Goal: Understand process/instructions

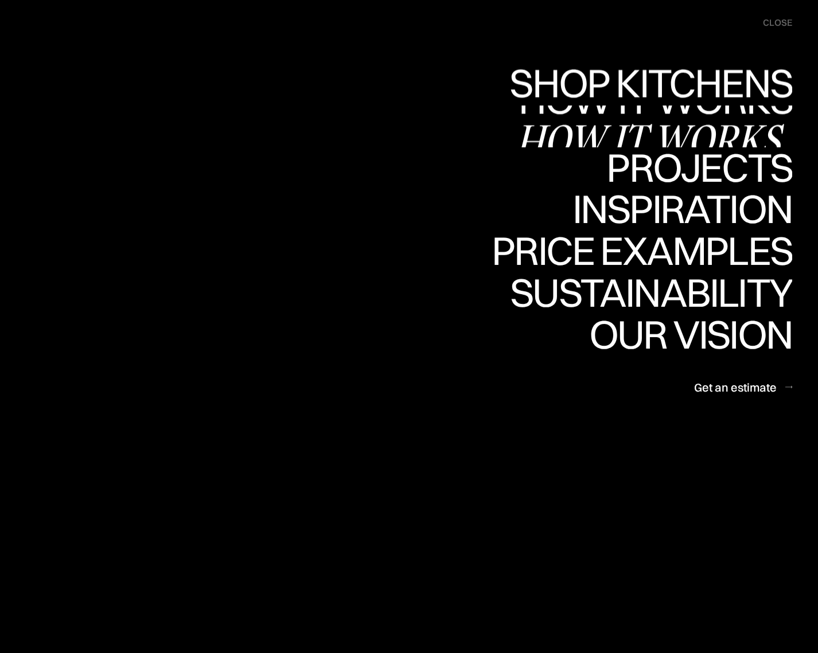
click at [745, 124] on div "How it works" at bounding box center [654, 139] width 276 height 40
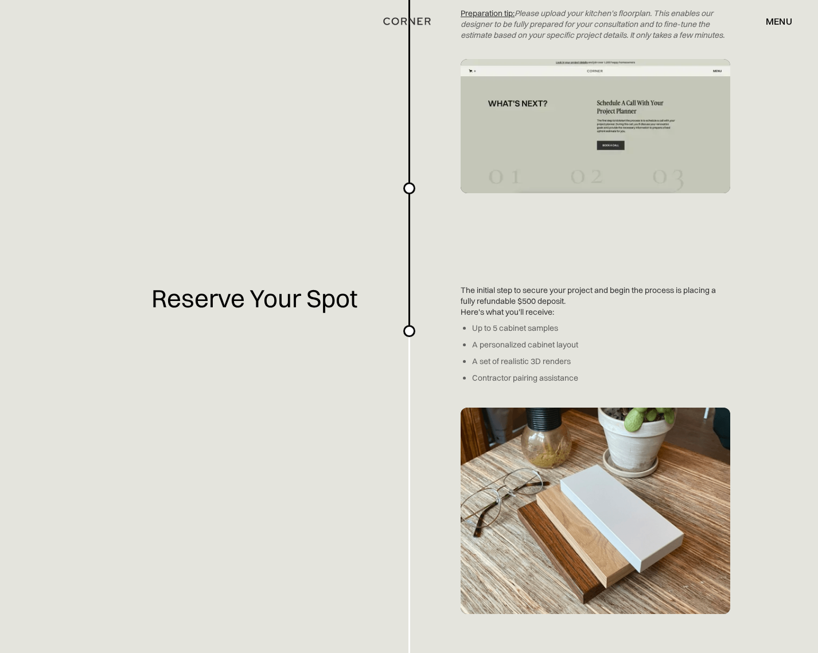
scroll to position [1033, 0]
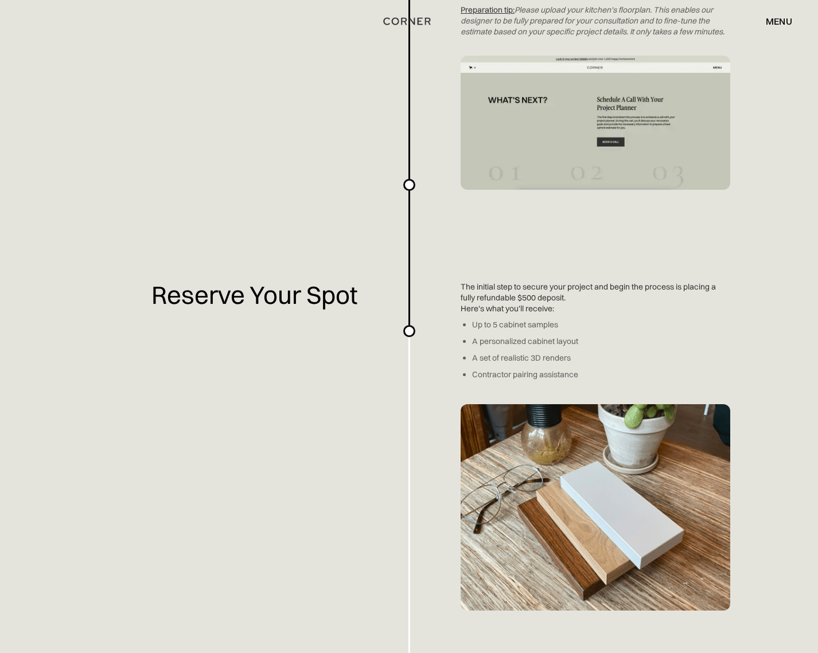
click at [496, 300] on div "Planning a kitchen doesn’t have to be hard. We've made an easy-to-use overview …" at bounding box center [409, 621] width 818 height 3309
drag, startPoint x: 458, startPoint y: 294, endPoint x: 568, endPoint y: 300, distance: 110.3
click at [568, 300] on div "Planning a kitchen doesn’t have to be hard. We've made an easy-to-use overview …" at bounding box center [409, 621] width 818 height 3309
copy div "The initial step to secure your project and begin the process is placing a full…"
